Goal: Obtain resource: Download file/media

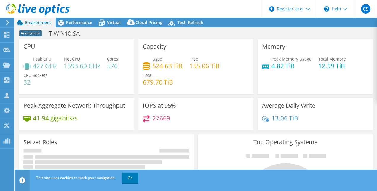
select select "USD"
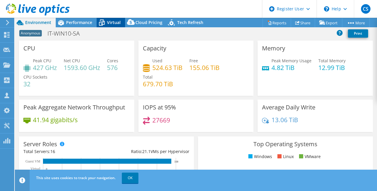
click at [109, 20] on span "Virtual" at bounding box center [114, 23] width 14 height 6
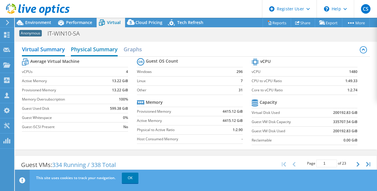
click at [100, 49] on h2 "Physical Summary" at bounding box center [94, 49] width 47 height 13
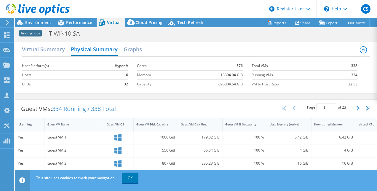
click at [111, 21] on span "Virtual" at bounding box center [114, 23] width 14 height 6
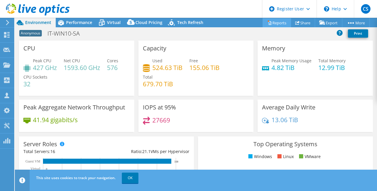
click at [270, 21] on link "Reports" at bounding box center [277, 22] width 28 height 9
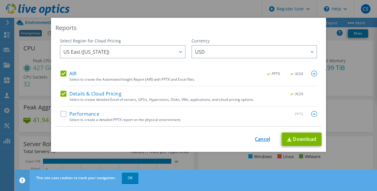
click at [259, 139] on link "Cancel" at bounding box center [262, 139] width 15 height 6
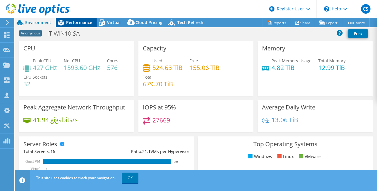
click at [75, 22] on span "Performance" at bounding box center [79, 23] width 26 height 6
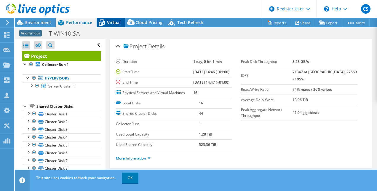
click at [112, 23] on span "Virtual" at bounding box center [114, 23] width 14 height 6
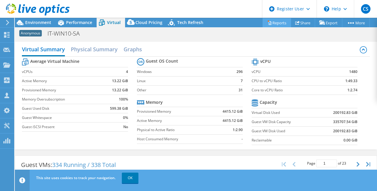
click at [274, 25] on link "Reports" at bounding box center [277, 22] width 28 height 9
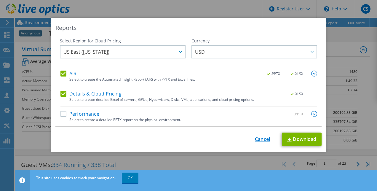
click at [260, 136] on link "Cancel" at bounding box center [262, 139] width 15 height 6
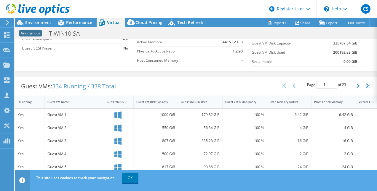
scroll to position [79, 0]
click at [130, 179] on link "OK" at bounding box center [130, 178] width 17 height 11
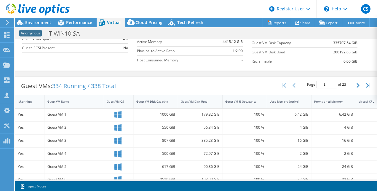
scroll to position [0, 0]
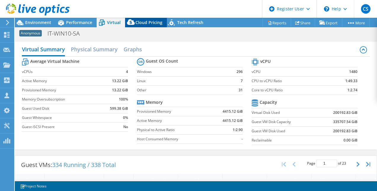
click at [155, 22] on span "Cloud Pricing" at bounding box center [149, 23] width 27 height 6
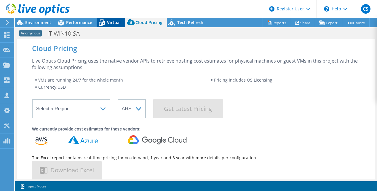
click at [113, 23] on span "Virtual" at bounding box center [114, 23] width 14 height 6
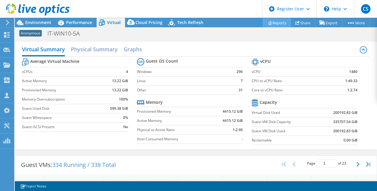
click at [273, 22] on link "Reports" at bounding box center [277, 22] width 28 height 9
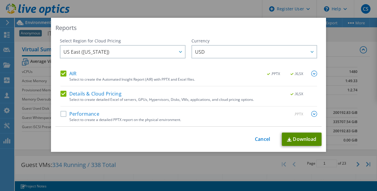
click at [302, 138] on link "Download" at bounding box center [302, 139] width 40 height 13
click at [258, 139] on link "Cancel" at bounding box center [262, 139] width 15 height 6
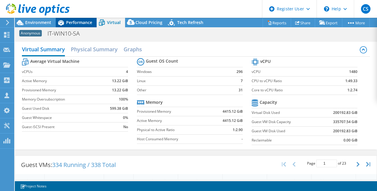
click at [78, 21] on span "Performance" at bounding box center [79, 23] width 26 height 6
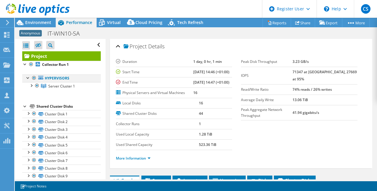
click at [27, 77] on div at bounding box center [28, 77] width 6 height 6
click at [31, 85] on div at bounding box center [31, 85] width 6 height 6
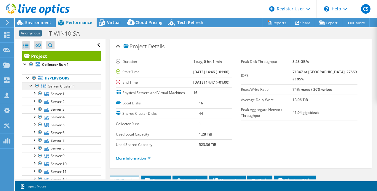
click at [31, 85] on div at bounding box center [31, 85] width 6 height 6
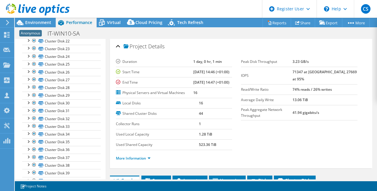
scroll to position [275, 0]
click at [55, 45] on link "Cluster Disk 28" at bounding box center [61, 49] width 79 height 8
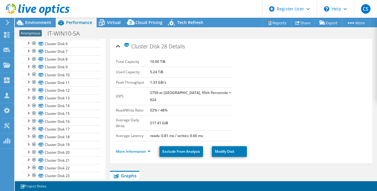
scroll to position [0, 0]
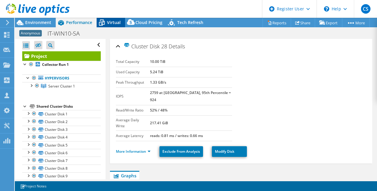
click at [110, 20] on span "Virtual" at bounding box center [114, 23] width 14 height 6
